Goal: Task Accomplishment & Management: Manage account settings

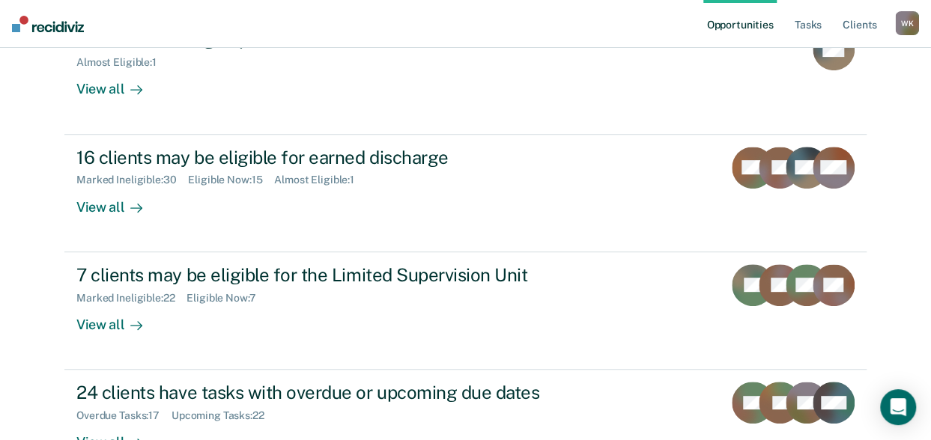
scroll to position [228, 0]
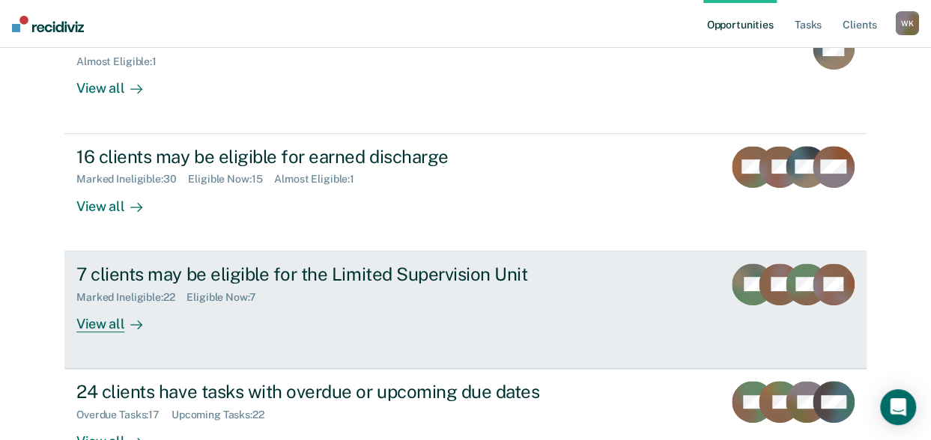
click at [103, 321] on div "View all" at bounding box center [118, 317] width 84 height 29
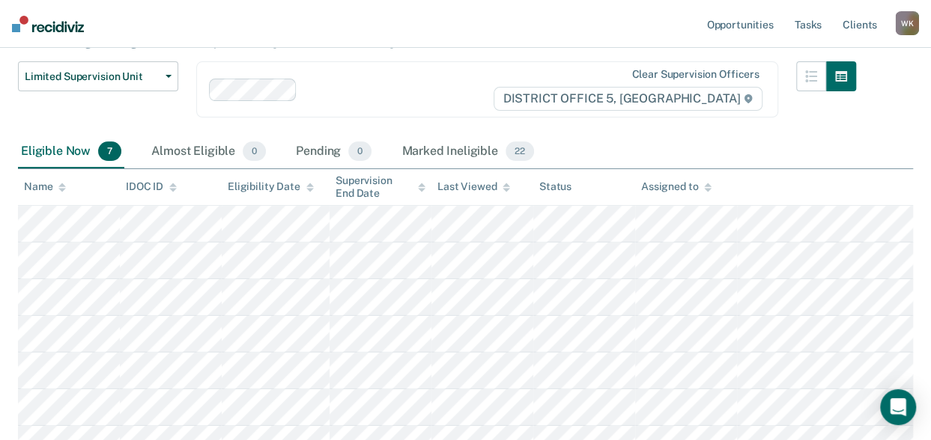
scroll to position [140, 0]
click at [103, 236] on tr at bounding box center [465, 223] width 895 height 37
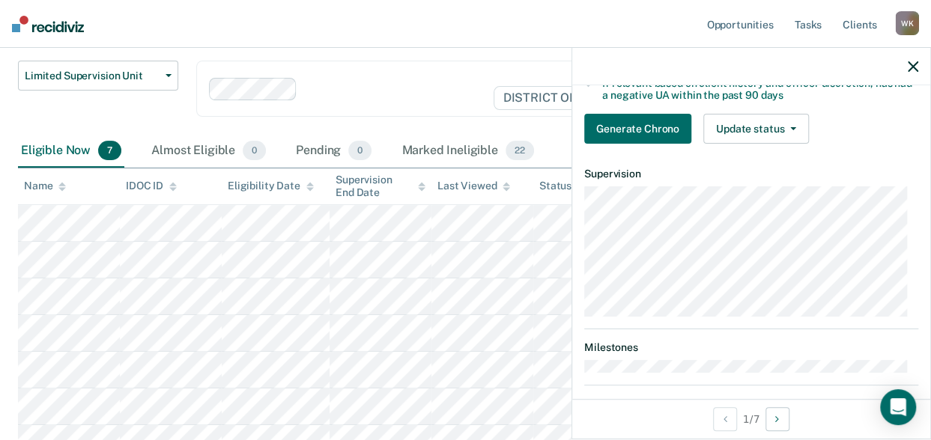
scroll to position [333, 0]
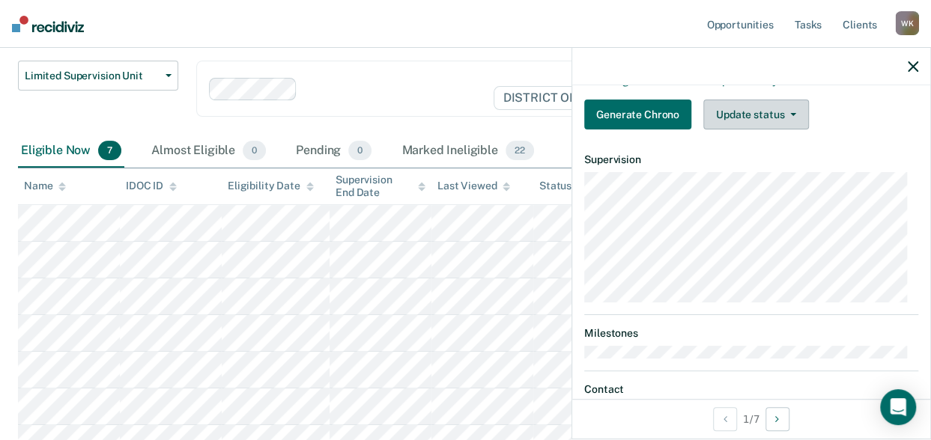
click at [743, 119] on button "Update status" at bounding box center [756, 115] width 106 height 30
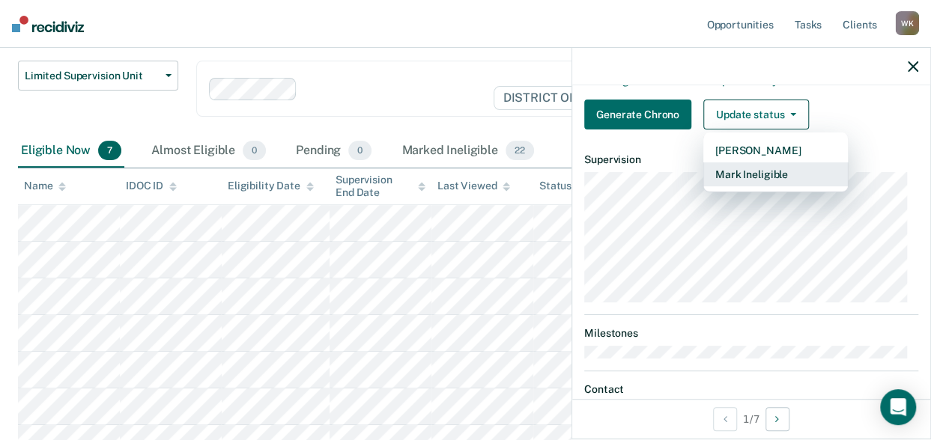
click at [729, 179] on button "Mark Ineligible" at bounding box center [775, 175] width 145 height 24
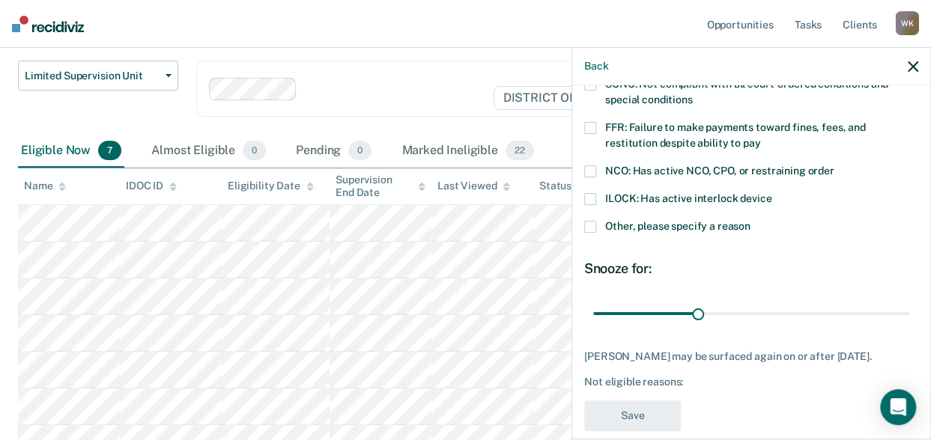
scroll to position [120, 0]
click at [587, 199] on span at bounding box center [590, 201] width 12 height 12
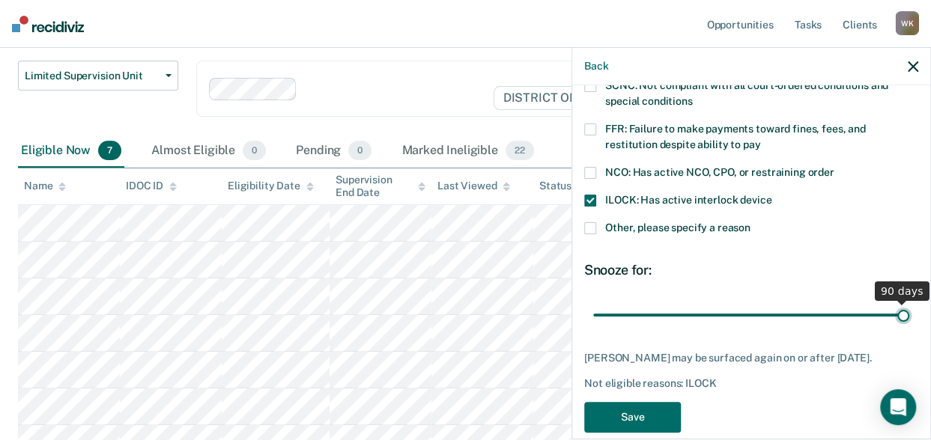
drag, startPoint x: 693, startPoint y: 312, endPoint x: 948, endPoint y: 318, distance: 254.7
type input "90"
click at [909, 318] on input "range" at bounding box center [751, 315] width 316 height 26
click at [662, 422] on button "Save" at bounding box center [632, 417] width 97 height 31
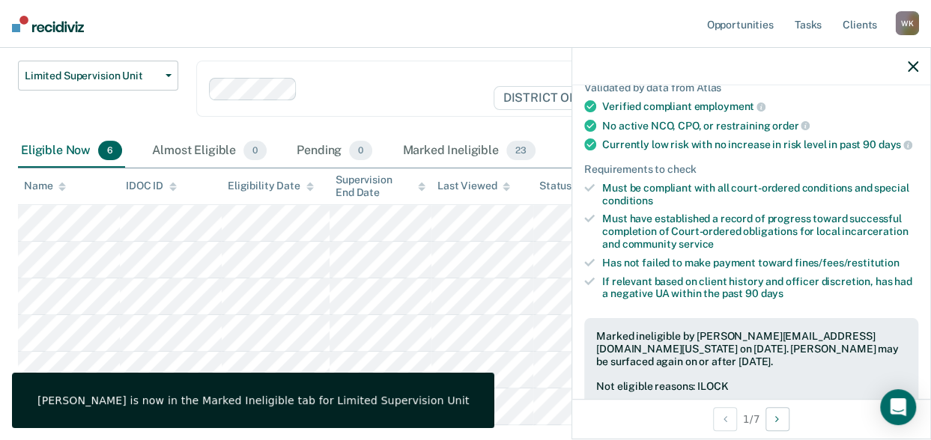
click at [914, 68] on icon "button" at bounding box center [913, 66] width 10 height 10
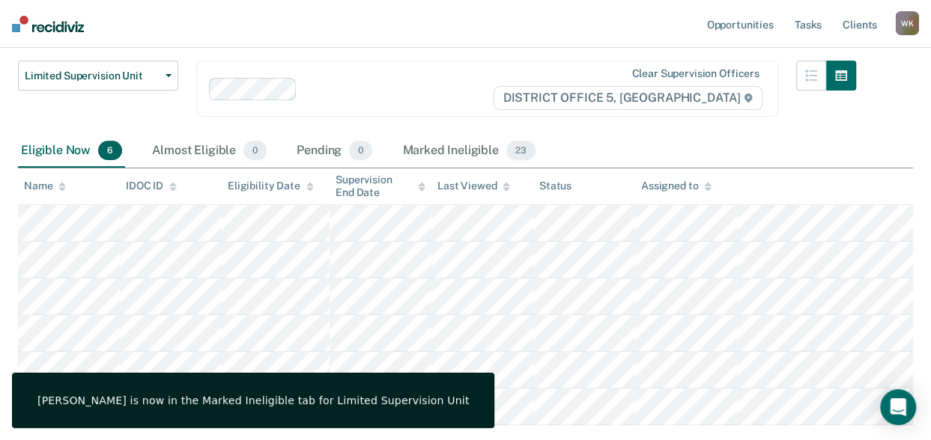
click at [418, 88] on div at bounding box center [397, 88] width 188 height 17
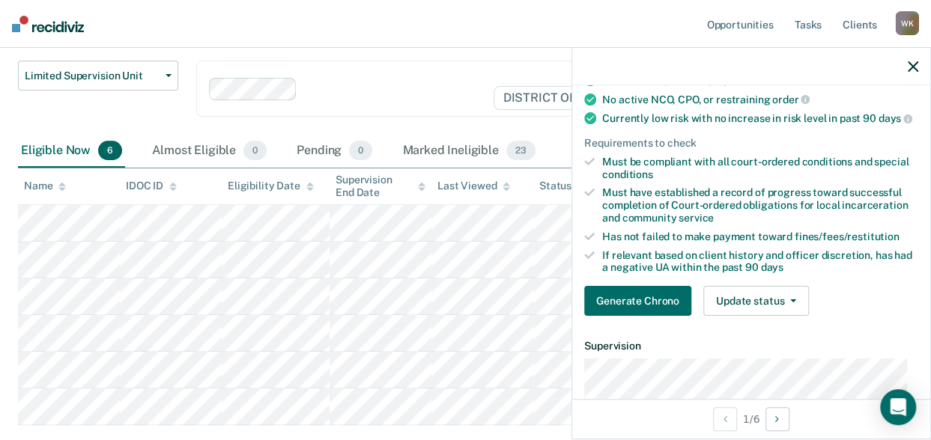
scroll to position [147, 0]
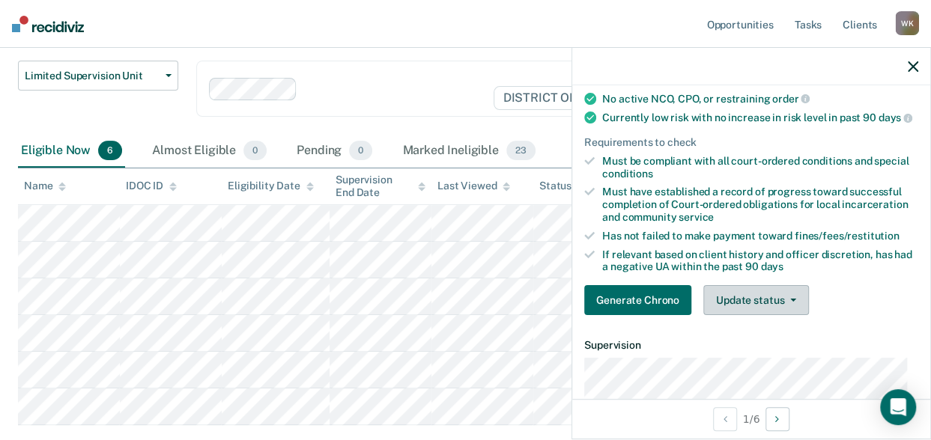
click at [748, 312] on button "Update status" at bounding box center [756, 300] width 106 height 30
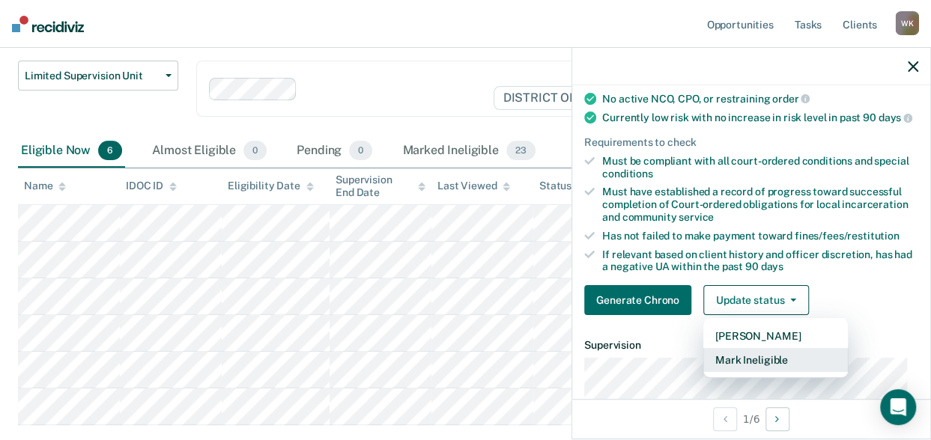
click at [738, 360] on button "Mark Ineligible" at bounding box center [775, 360] width 145 height 24
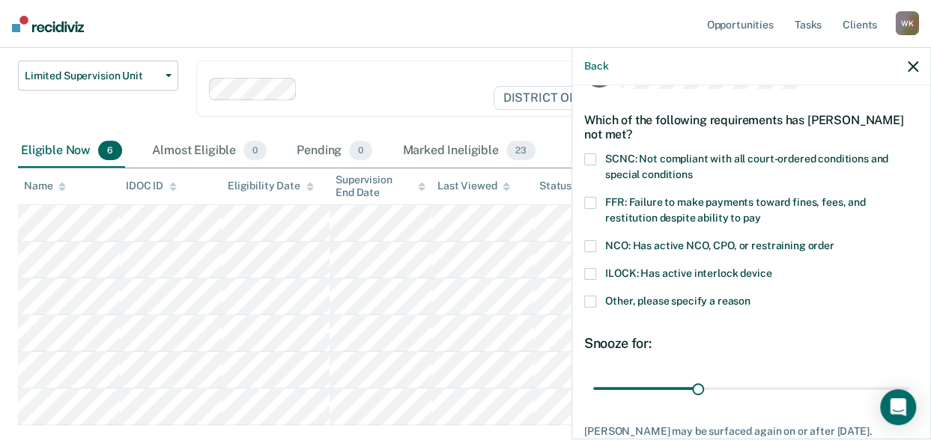
scroll to position [46, 0]
click at [591, 305] on span at bounding box center [590, 303] width 12 height 12
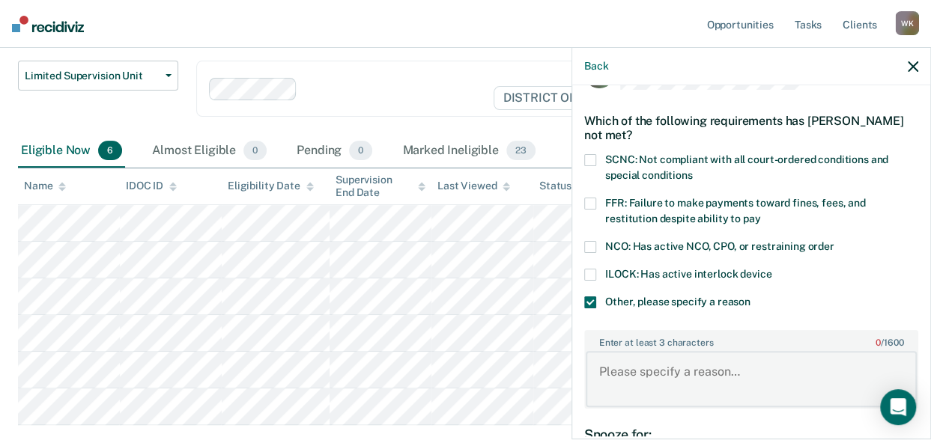
click at [644, 377] on textarea "Enter at least 3 characters 0 / 1600" at bounding box center [751, 378] width 331 height 55
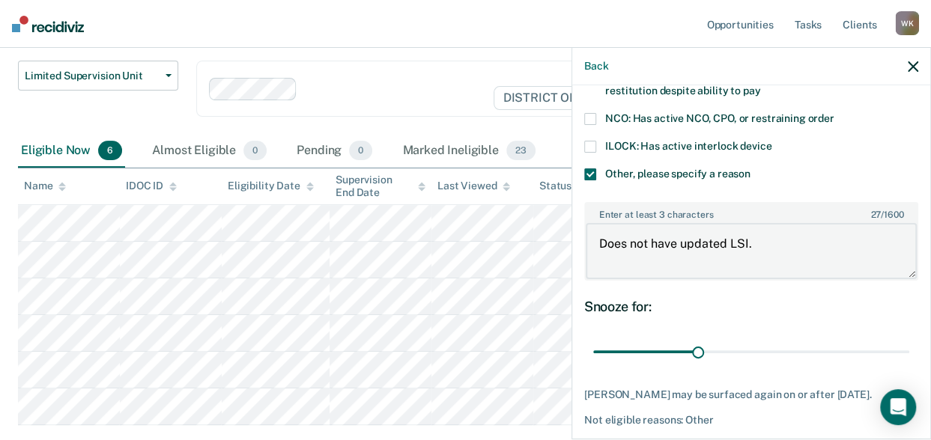
scroll to position [176, 0]
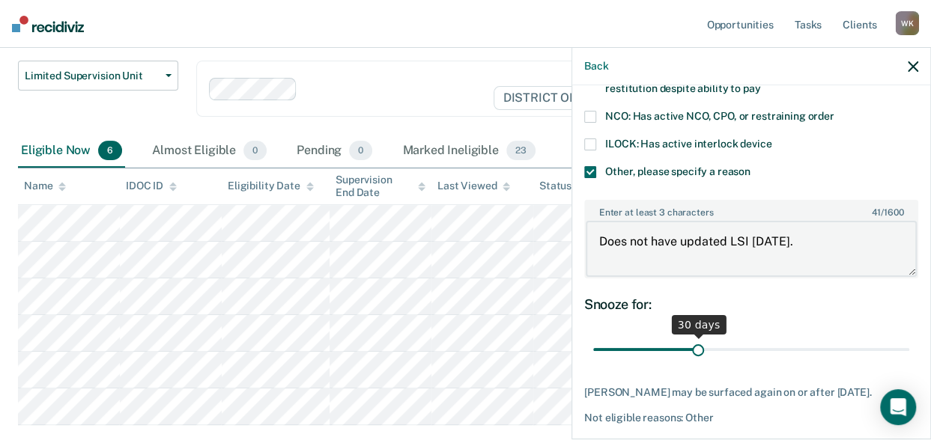
type textarea "Does not have updated LSI [DATE]."
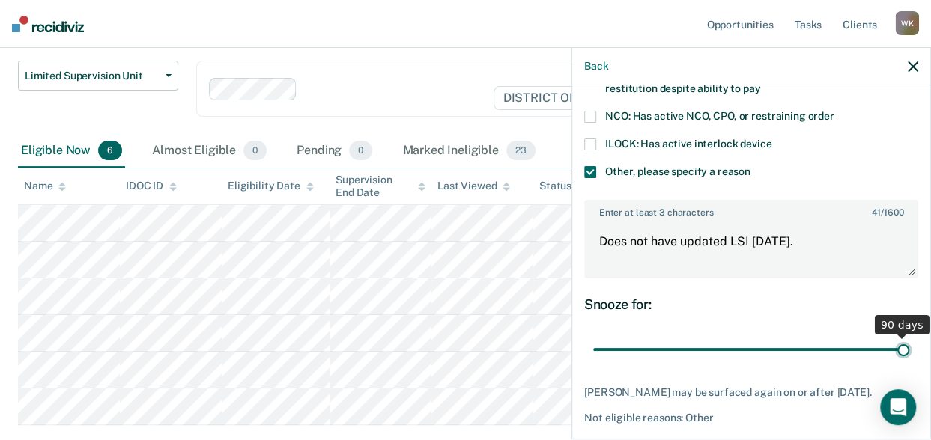
drag, startPoint x: 691, startPoint y: 349, endPoint x: 947, endPoint y: 347, distance: 256.1
type input "90"
click at [909, 347] on input "range" at bounding box center [751, 349] width 316 height 26
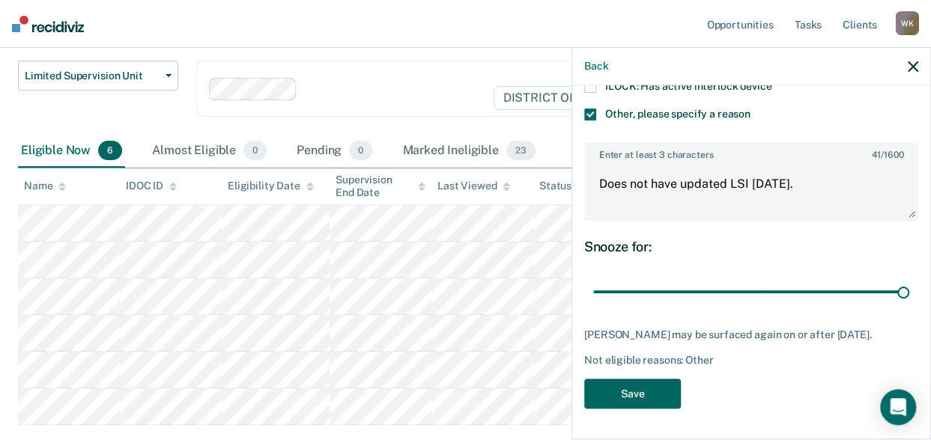
click at [613, 398] on button "Save" at bounding box center [632, 394] width 97 height 31
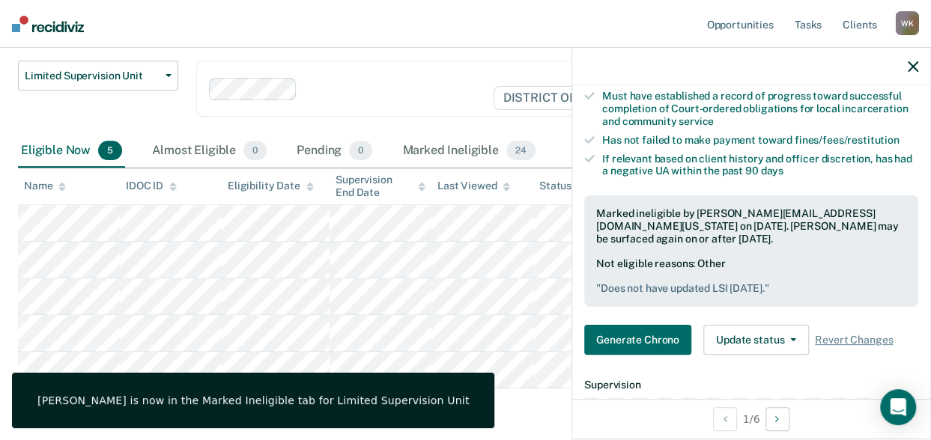
click at [911, 64] on icon "button" at bounding box center [913, 66] width 10 height 10
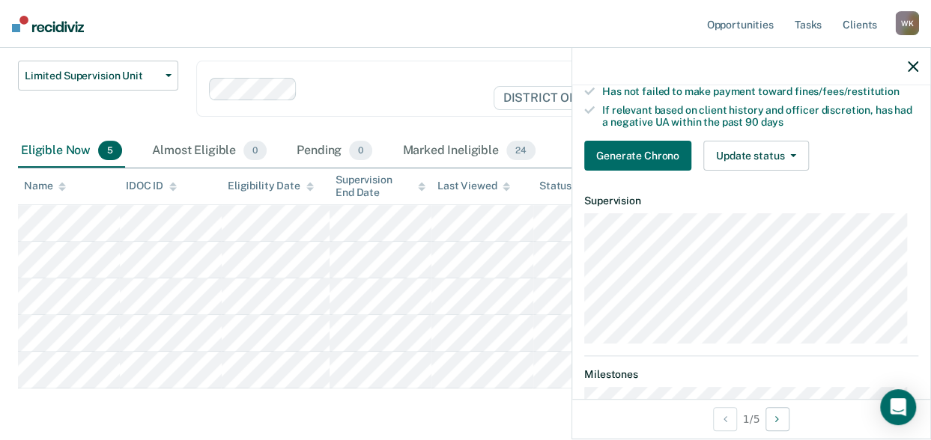
scroll to position [301, 0]
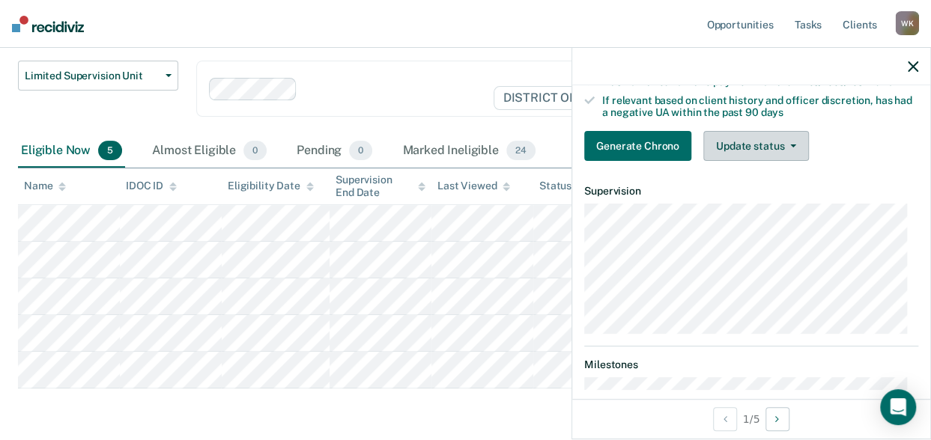
click at [738, 161] on button "Update status" at bounding box center [756, 146] width 106 height 30
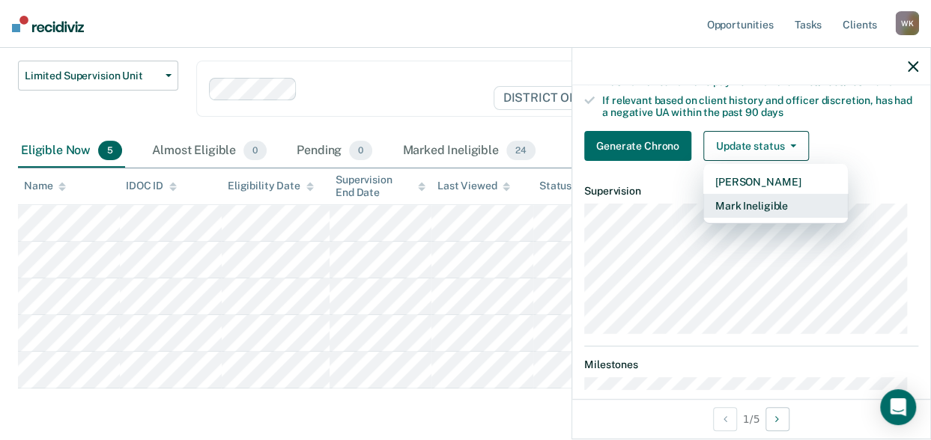
click at [735, 210] on button "Mark Ineligible" at bounding box center [775, 206] width 145 height 24
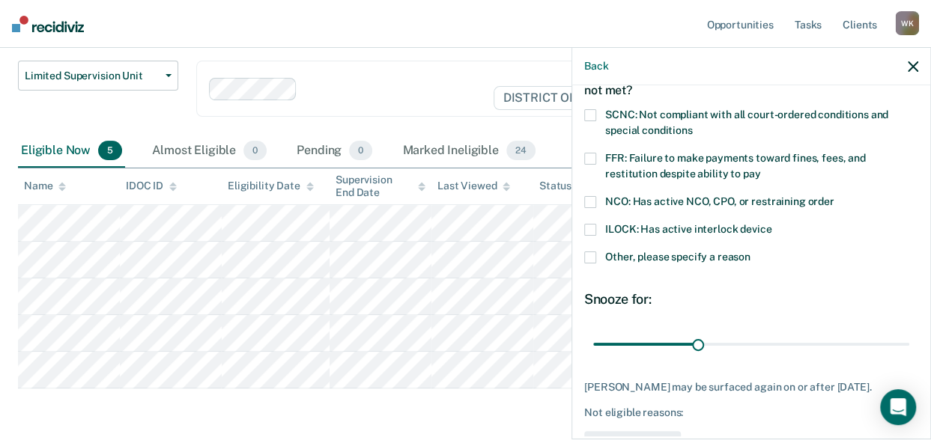
scroll to position [69, 0]
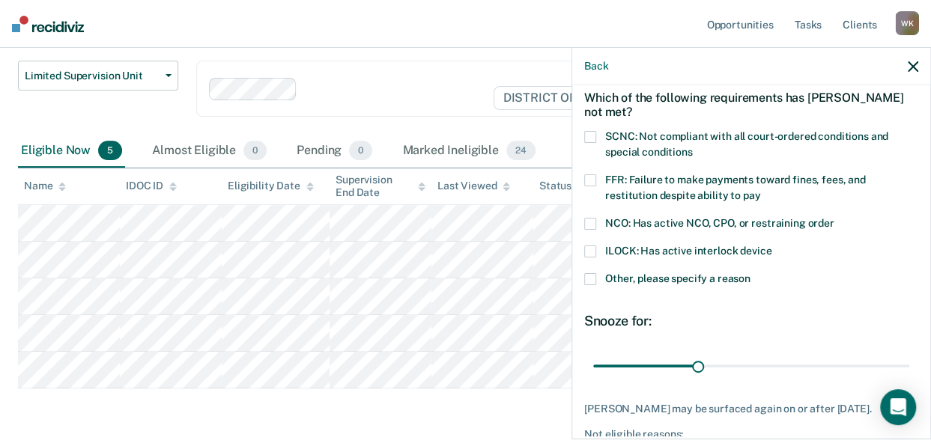
click at [590, 180] on span at bounding box center [590, 180] width 12 height 12
drag, startPoint x: 691, startPoint y: 365, endPoint x: 942, endPoint y: 381, distance: 251.4
type input "90"
click at [909, 379] on input "range" at bounding box center [751, 366] width 316 height 26
click at [895, 408] on icon "Open Intercom Messenger" at bounding box center [897, 407] width 17 height 19
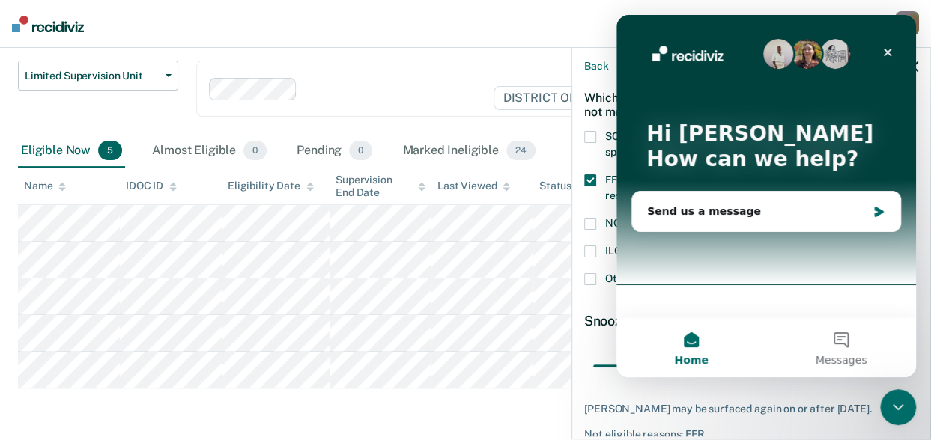
scroll to position [0, 0]
click at [888, 52] on icon "Close" at bounding box center [888, 53] width 8 height 8
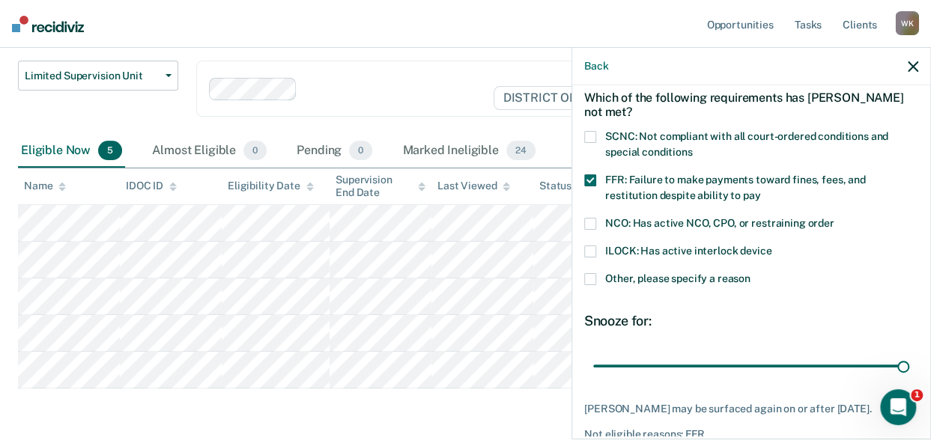
scroll to position [153, 0]
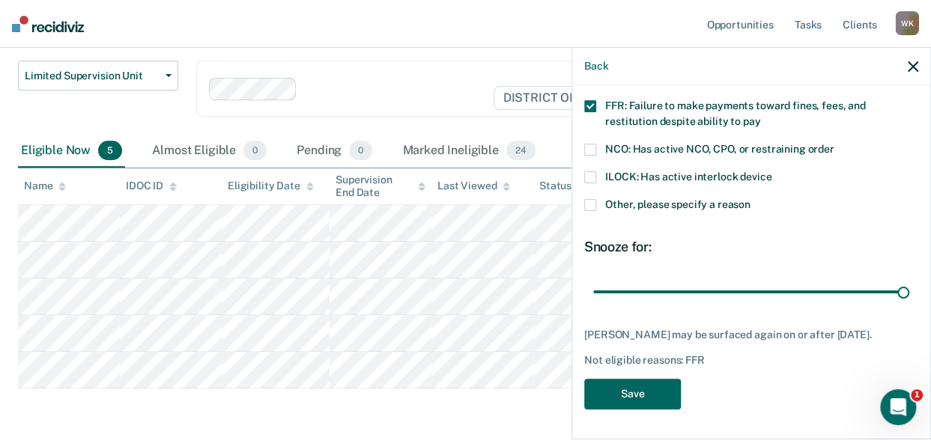
click at [640, 390] on button "Save" at bounding box center [632, 394] width 97 height 31
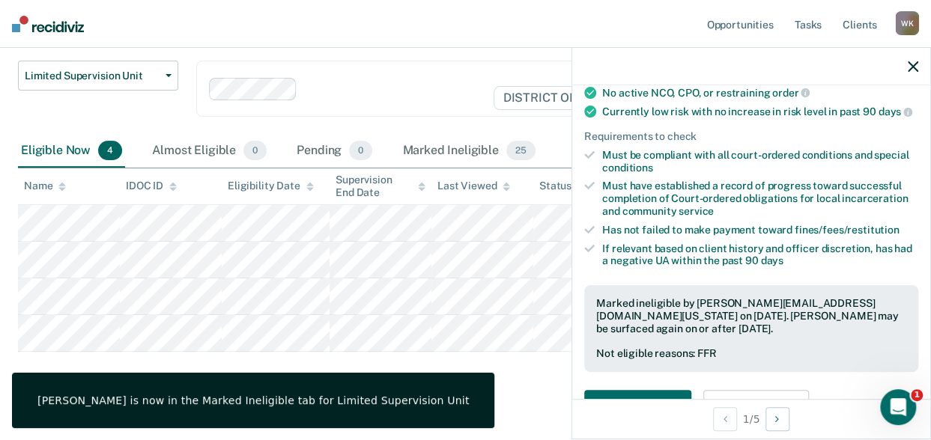
click at [909, 64] on icon "button" at bounding box center [913, 66] width 10 height 10
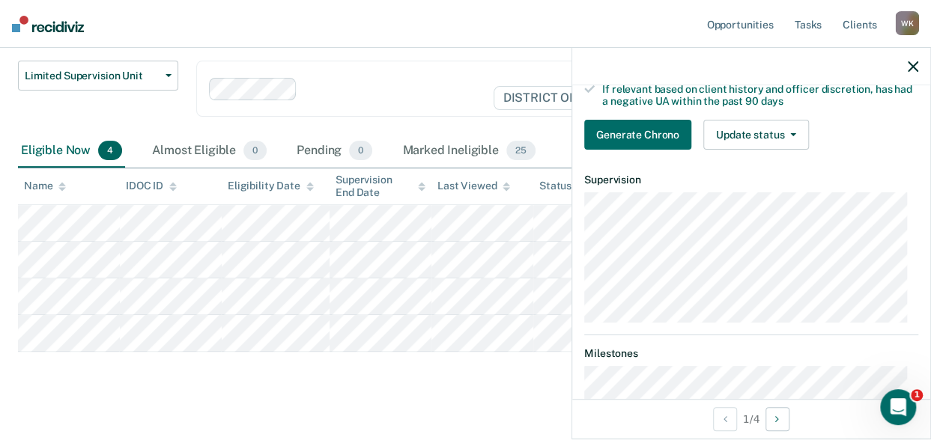
scroll to position [312, 0]
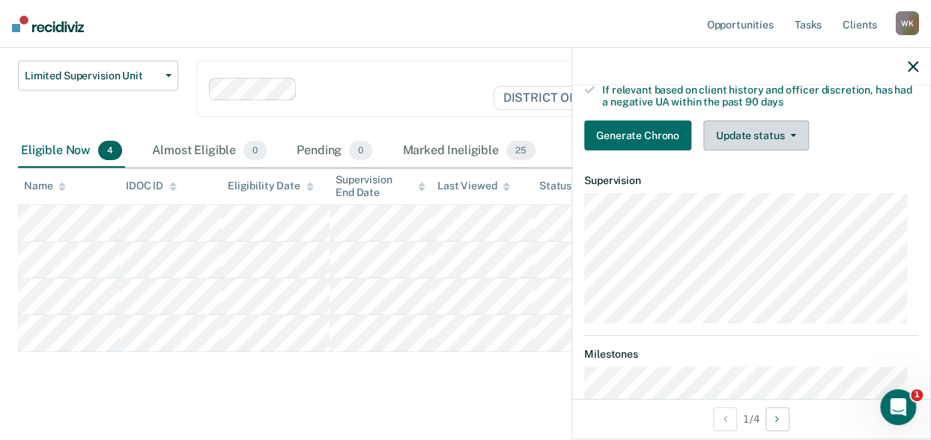
click at [743, 148] on button "Update status" at bounding box center [756, 136] width 106 height 30
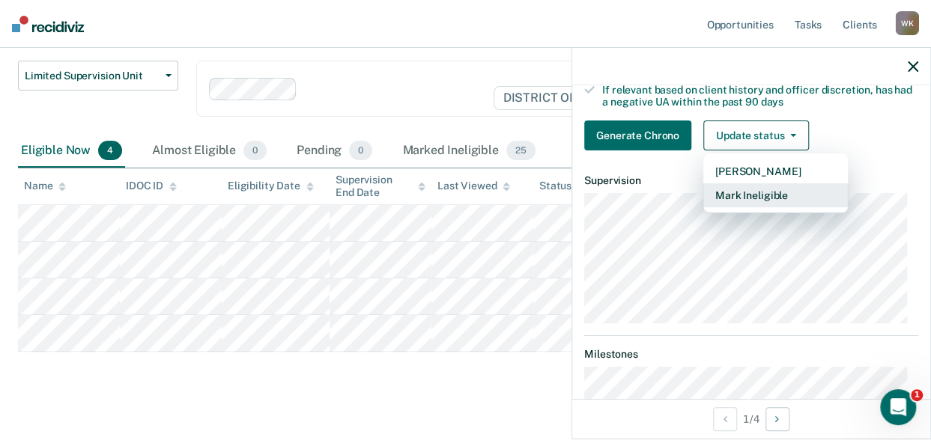
click at [738, 201] on button "Mark Ineligible" at bounding box center [775, 195] width 145 height 24
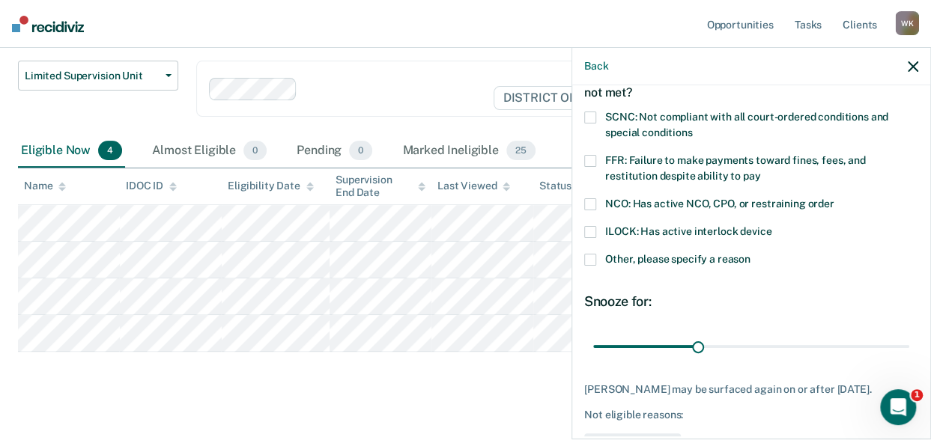
scroll to position [86, 0]
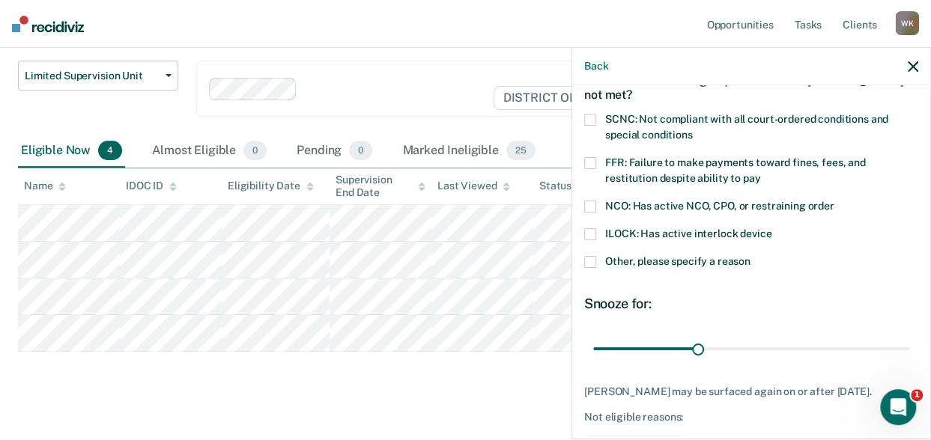
click at [593, 206] on span at bounding box center [590, 207] width 12 height 12
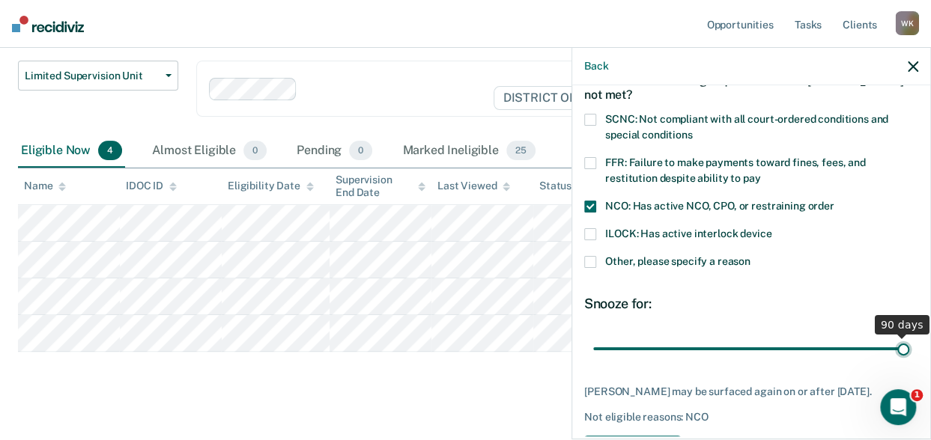
drag, startPoint x: 694, startPoint y: 349, endPoint x: 914, endPoint y: 360, distance: 219.7
type input "90"
click at [909, 360] on input "range" at bounding box center [751, 349] width 316 height 26
click at [585, 263] on span at bounding box center [590, 262] width 12 height 12
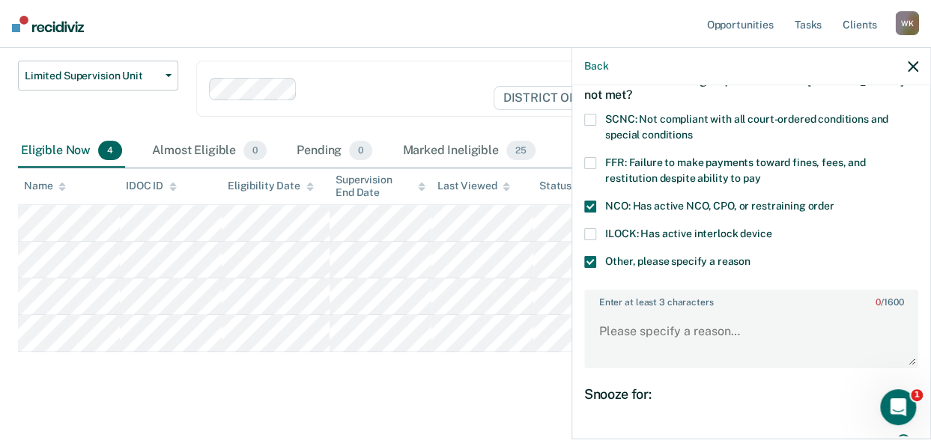
click at [589, 201] on span at bounding box center [590, 207] width 12 height 12
click at [623, 334] on textarea "Enter at least 3 characters 0 / 1600" at bounding box center [751, 338] width 331 height 55
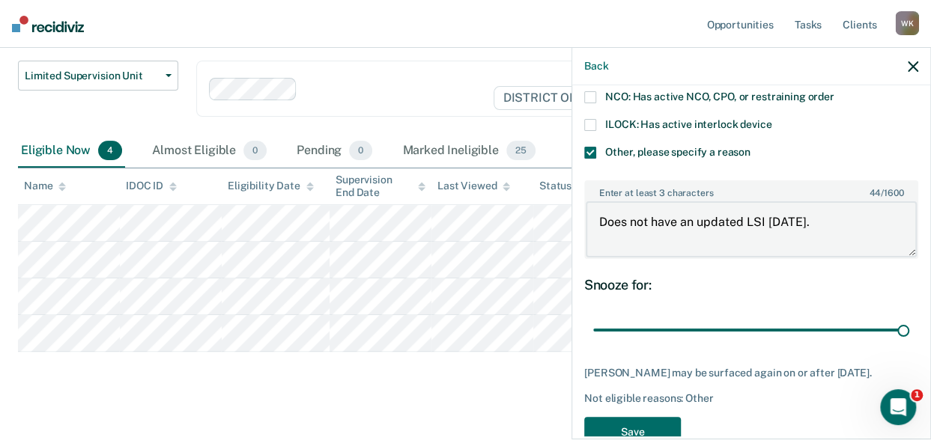
scroll to position [231, 0]
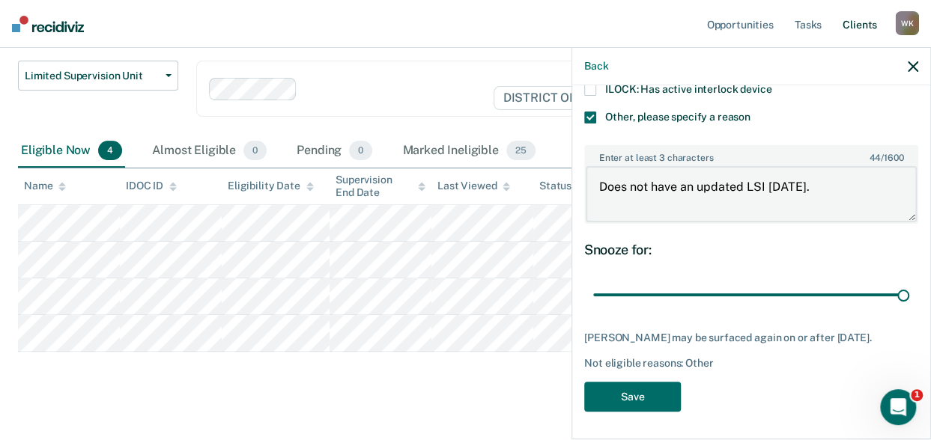
type textarea "Does not have an updated LSI [DATE]."
click at [622, 387] on button "Save" at bounding box center [632, 397] width 97 height 31
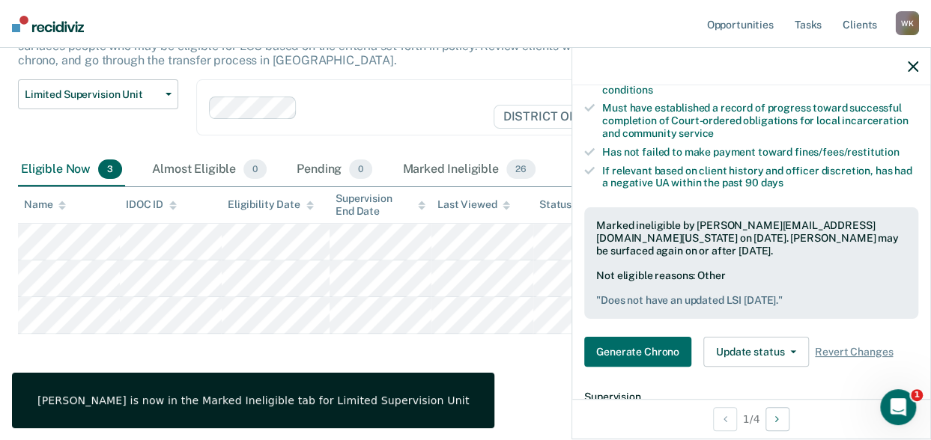
click at [911, 67] on icon "button" at bounding box center [913, 66] width 10 height 10
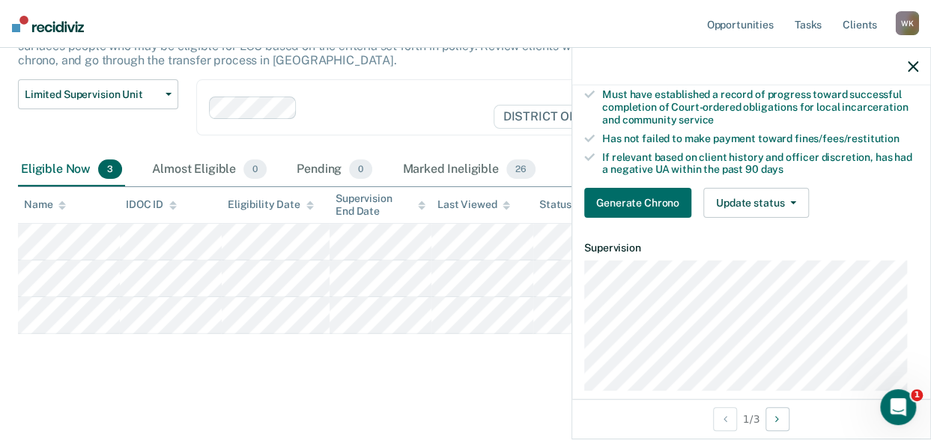
scroll to position [237, 0]
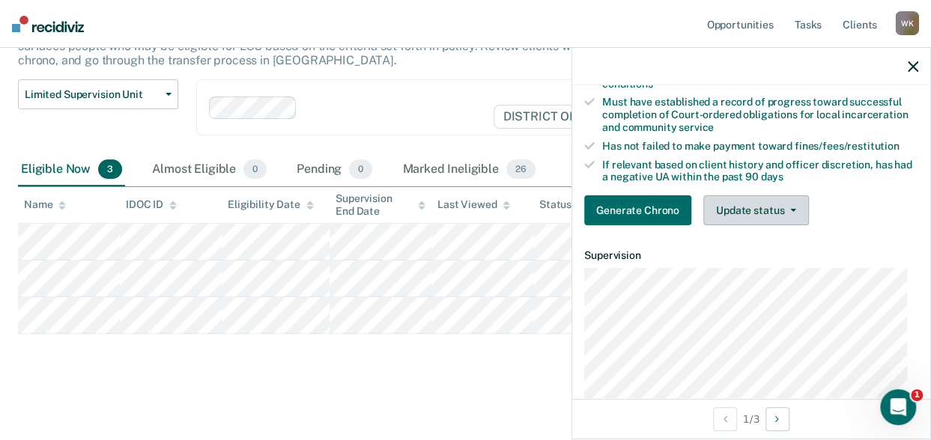
click at [756, 220] on button "Update status" at bounding box center [756, 210] width 106 height 30
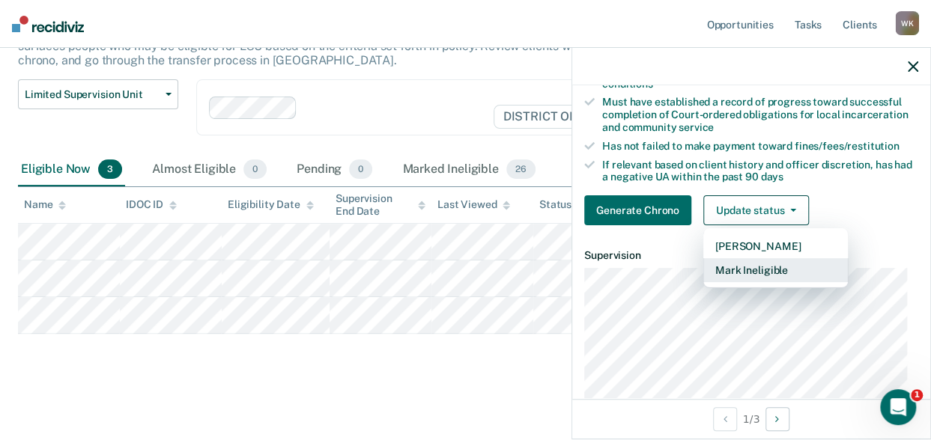
click at [747, 278] on button "Mark Ineligible" at bounding box center [775, 270] width 145 height 24
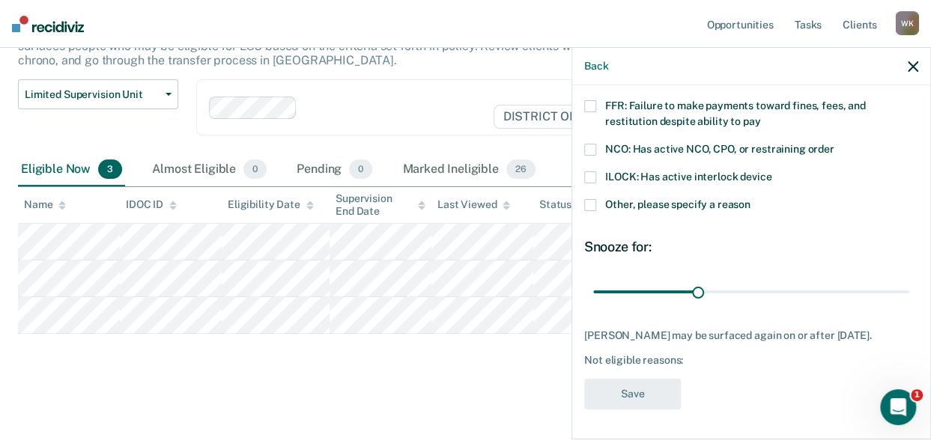
scroll to position [153, 0]
click at [589, 171] on span at bounding box center [590, 177] width 12 height 12
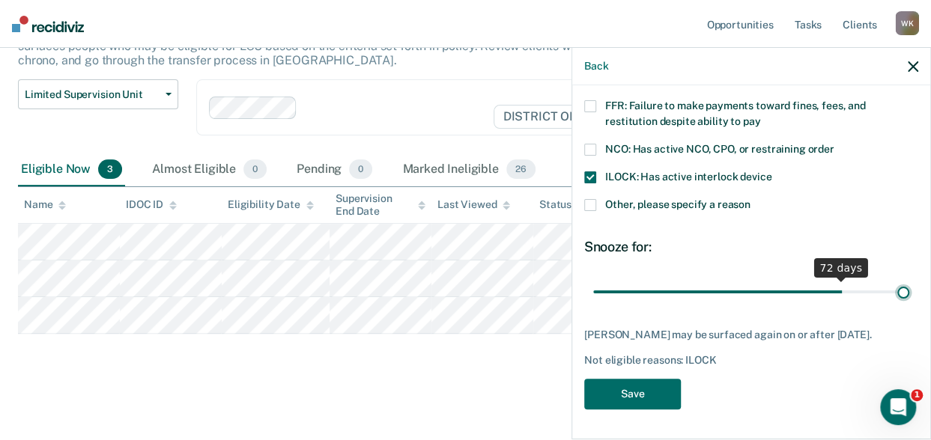
drag, startPoint x: 695, startPoint y: 279, endPoint x: 950, endPoint y: 272, distance: 254.7
type input "90"
click at [909, 279] on input "range" at bounding box center [751, 292] width 316 height 26
click at [646, 394] on button "Save" at bounding box center [632, 394] width 97 height 31
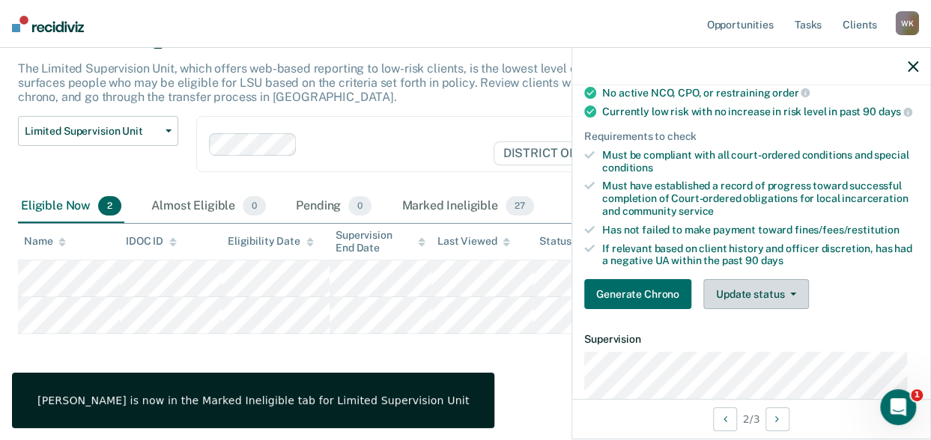
click at [756, 303] on button "Update status" at bounding box center [756, 294] width 106 height 30
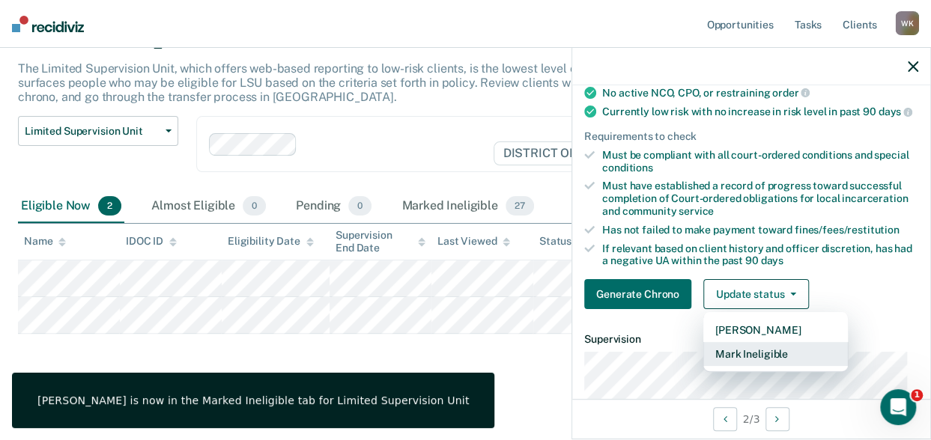
click at [743, 366] on button "Mark Ineligible" at bounding box center [775, 354] width 145 height 24
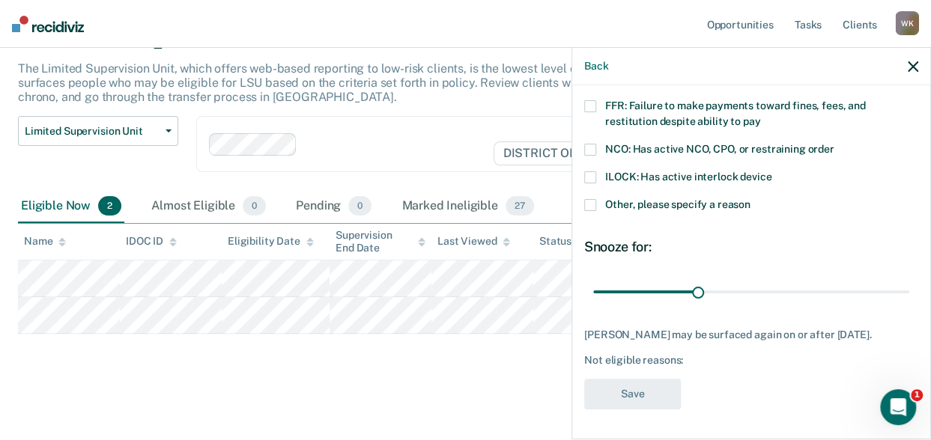
click at [586, 199] on span at bounding box center [590, 205] width 12 height 12
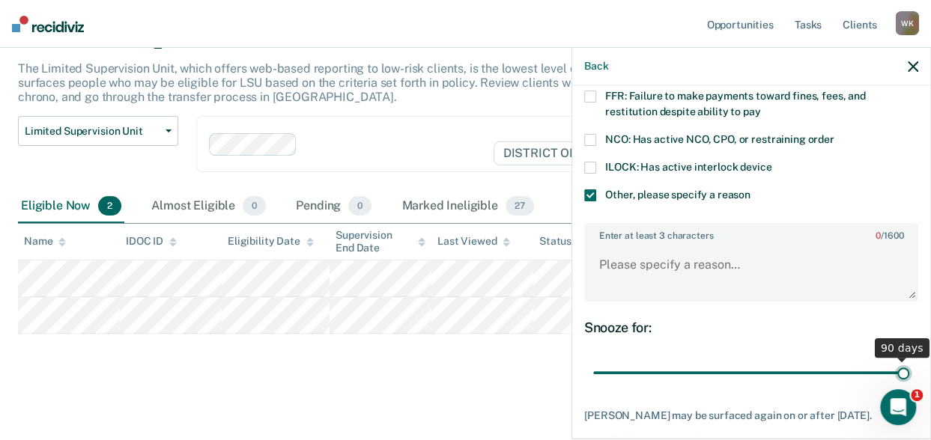
drag, startPoint x: 695, startPoint y: 372, endPoint x: 950, endPoint y: 365, distance: 254.7
type input "90"
click at [909, 365] on input "range" at bounding box center [751, 372] width 316 height 26
click at [646, 255] on textarea "Enter at least 3 characters 0 / 1600" at bounding box center [751, 271] width 331 height 55
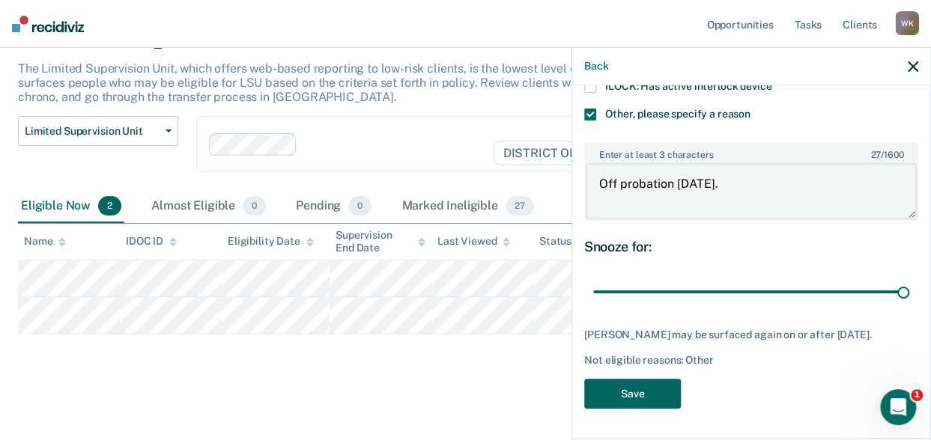
type textarea "Off probation [DATE]."
click at [638, 395] on button "Save" at bounding box center [632, 394] width 97 height 31
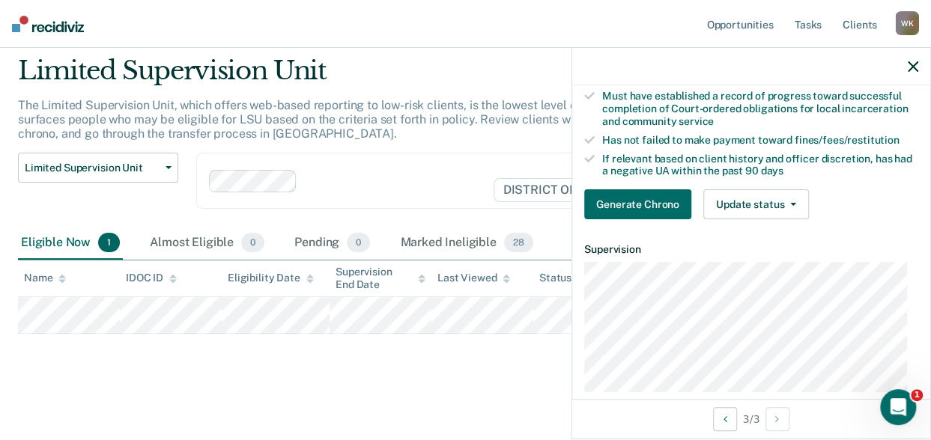
click at [913, 67] on icon "button" at bounding box center [913, 66] width 10 height 10
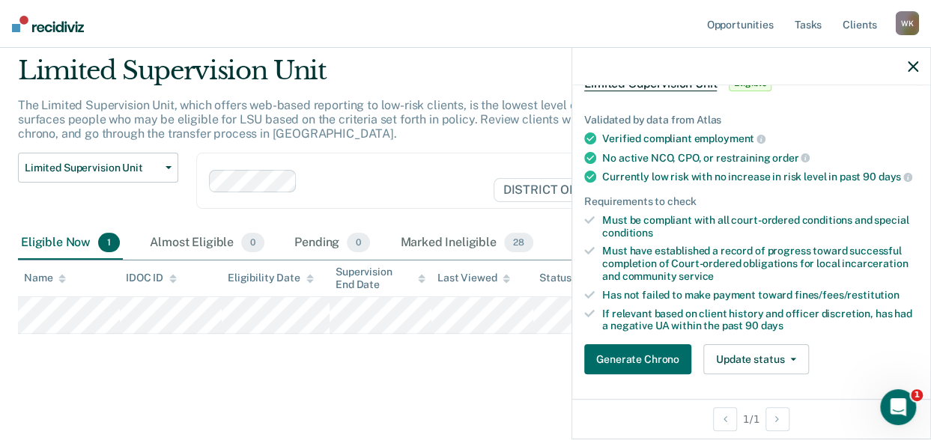
scroll to position [138, 0]
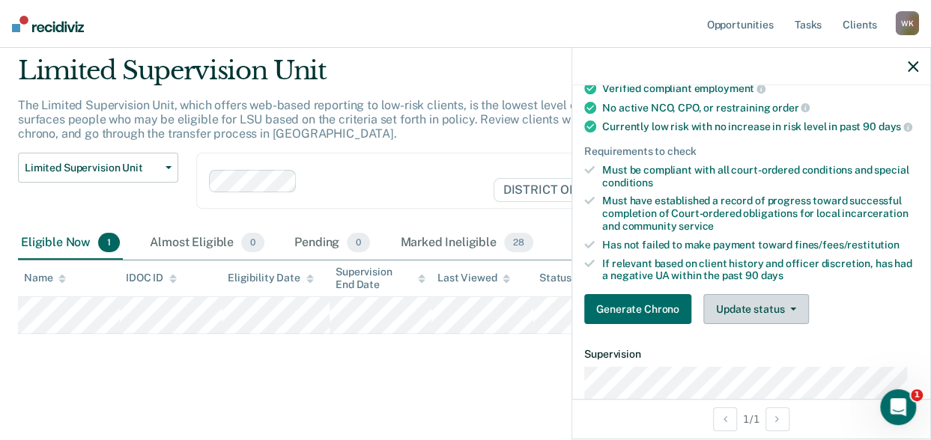
click at [800, 317] on button "Update status" at bounding box center [756, 309] width 106 height 30
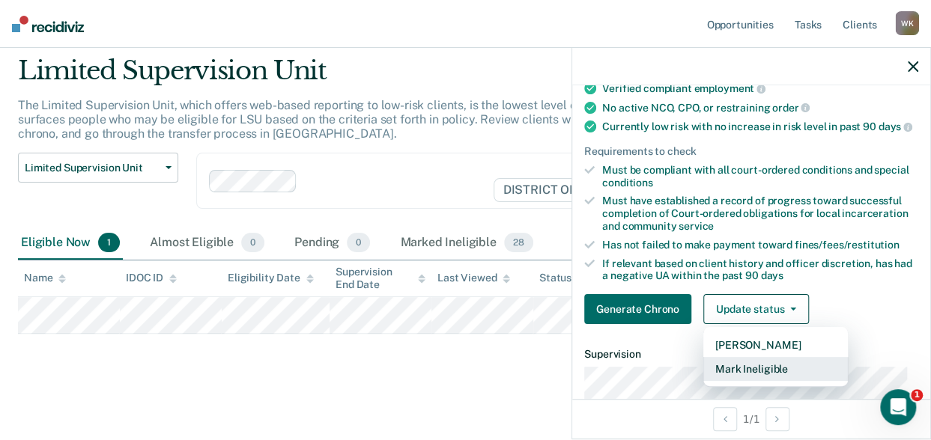
click at [755, 378] on button "Mark Ineligible" at bounding box center [775, 369] width 145 height 24
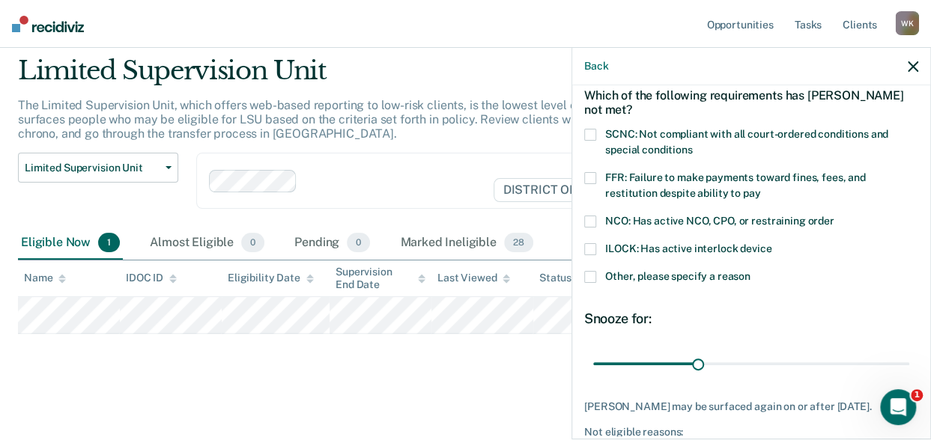
scroll to position [70, 0]
click at [591, 274] on span at bounding box center [590, 278] width 12 height 12
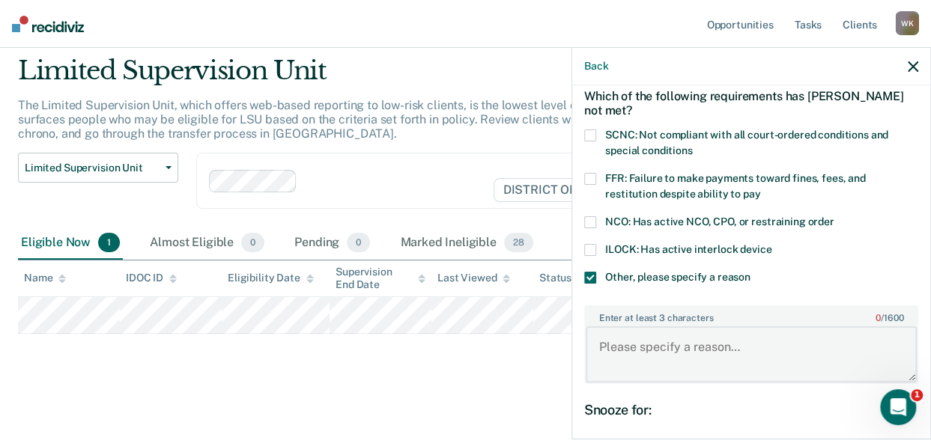
click at [644, 362] on textarea "Enter at least 3 characters 0 / 1600" at bounding box center [751, 354] width 331 height 55
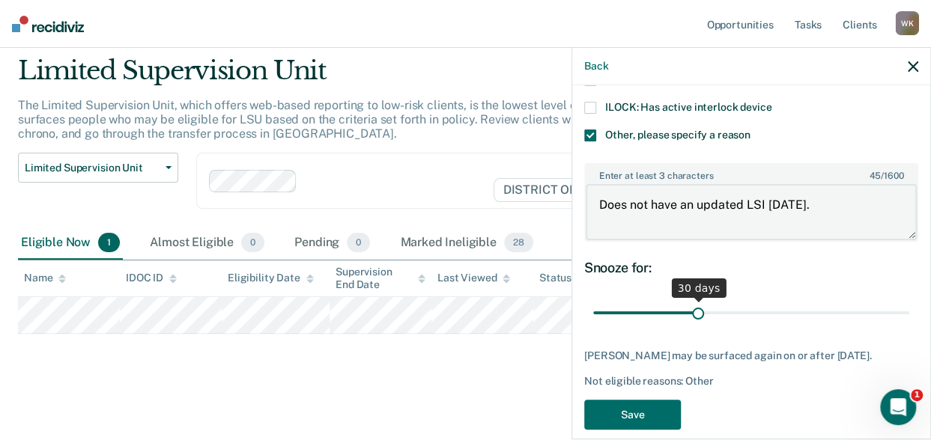
scroll to position [213, 0]
type textarea "Does not have an updated LSI [DATE]."
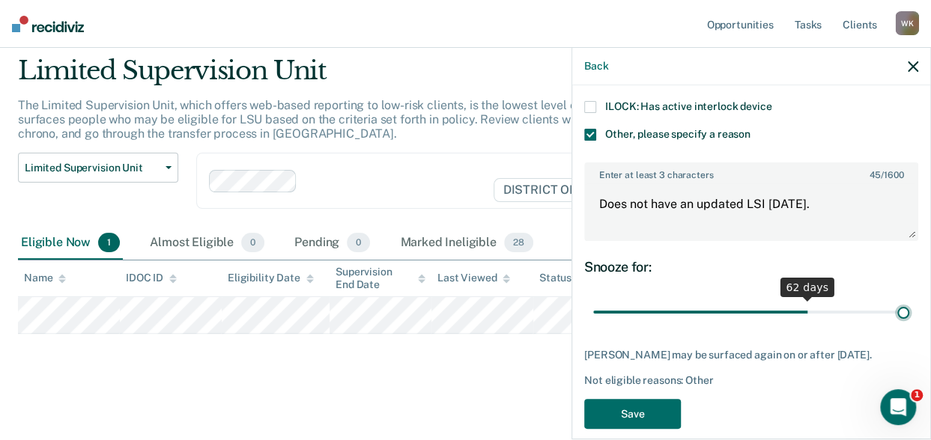
drag, startPoint x: 699, startPoint y: 311, endPoint x: 941, endPoint y: 329, distance: 242.6
type input "90"
click at [909, 325] on input "range" at bounding box center [751, 312] width 316 height 26
click at [640, 426] on button "Save" at bounding box center [632, 414] width 97 height 31
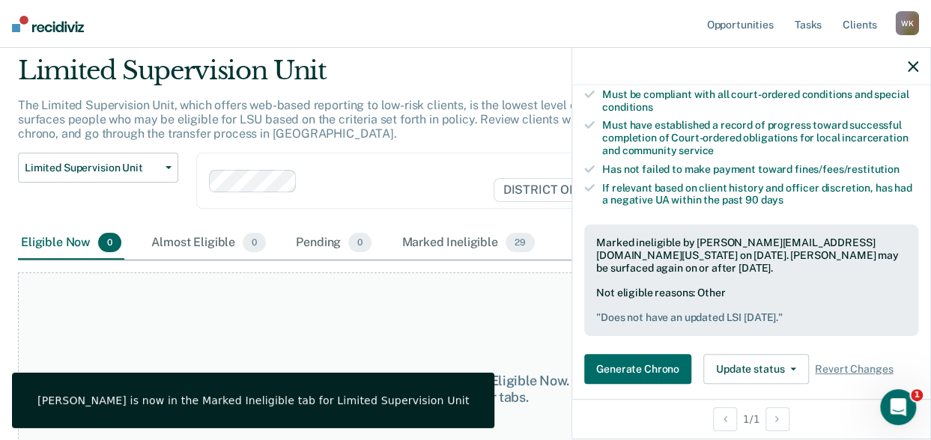
click at [913, 68] on icon "button" at bounding box center [913, 66] width 10 height 10
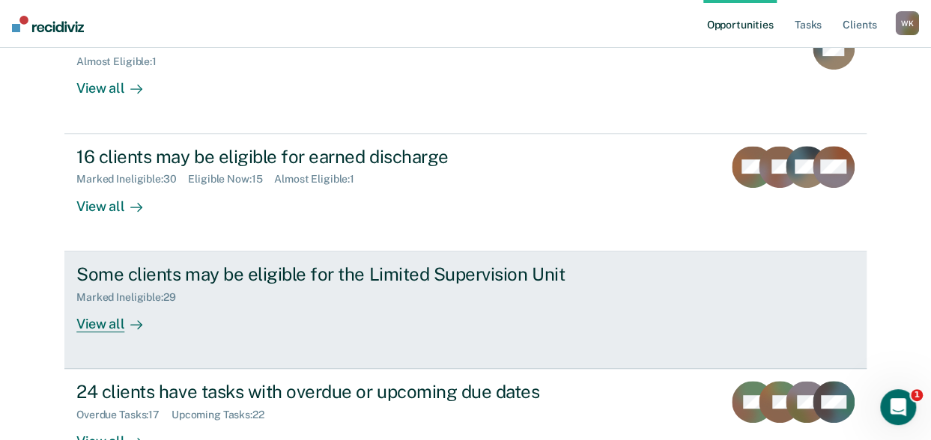
scroll to position [333, 0]
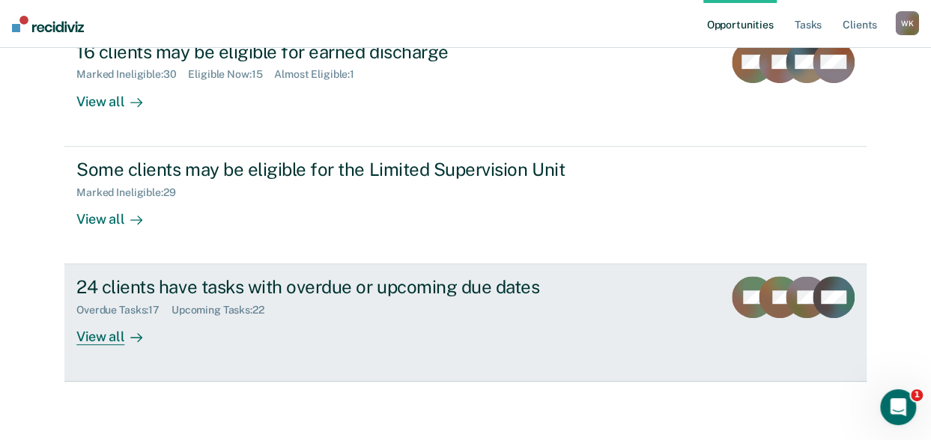
click at [109, 333] on div "View all" at bounding box center [118, 331] width 84 height 29
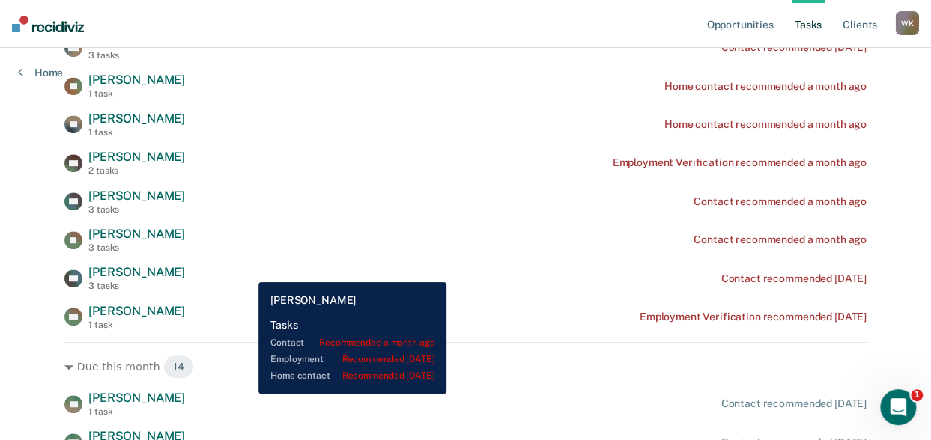
scroll to position [359, 0]
